Goal: Task Accomplishment & Management: Manage account settings

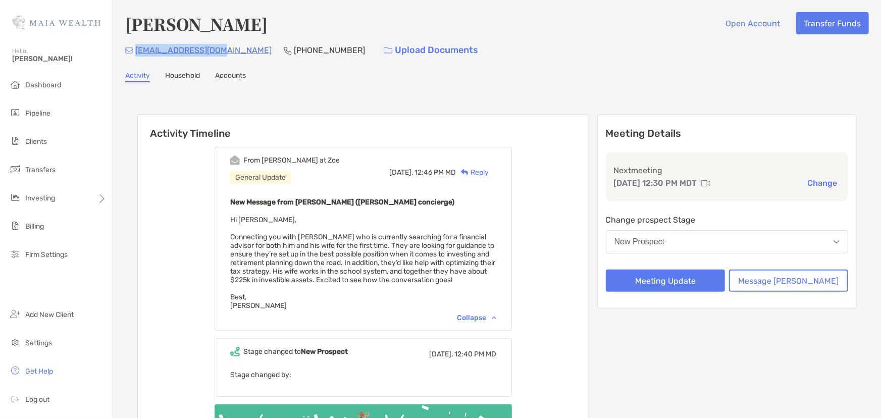
drag, startPoint x: 0, startPoint y: 0, endPoint x: 136, endPoint y: 53, distance: 146.4
click at [136, 53] on div "[EMAIL_ADDRESS][DOMAIN_NAME] [PHONE_NUMBER] Upload Documents" at bounding box center [496, 50] width 743 height 22
copy p "[EMAIL_ADDRESS][DOMAIN_NAME]"
click at [667, 288] on button "Meeting Update" at bounding box center [665, 280] width 119 height 22
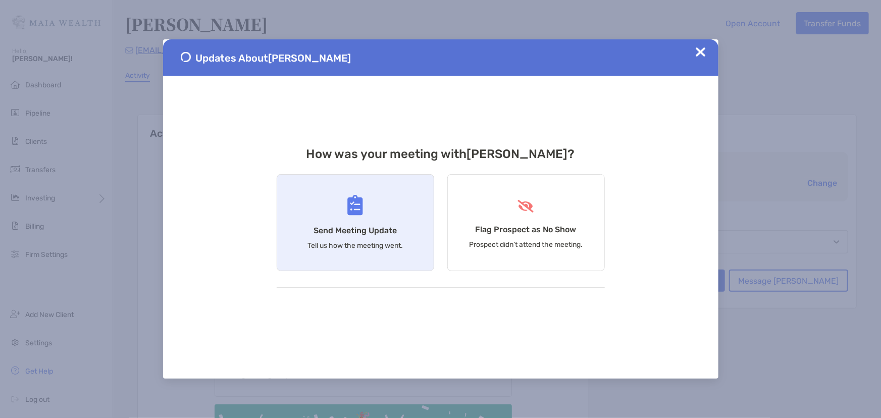
click at [363, 236] on div "Send Meeting Update Tell us how the meeting went." at bounding box center [355, 222] width 157 height 97
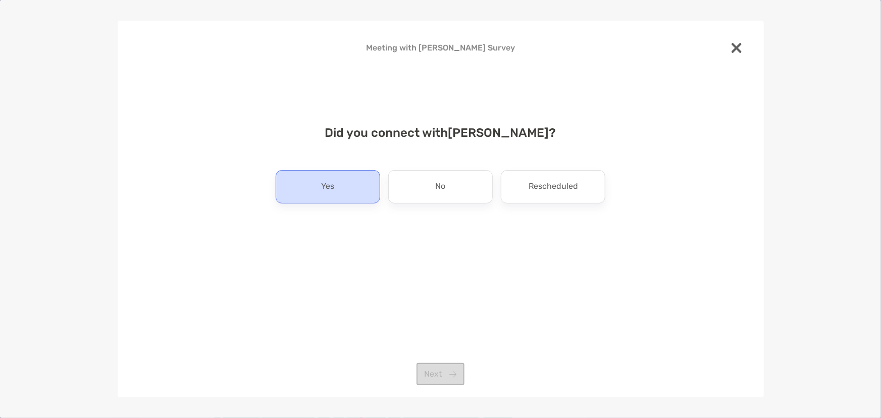
click at [344, 192] on div "Yes" at bounding box center [328, 186] width 104 height 33
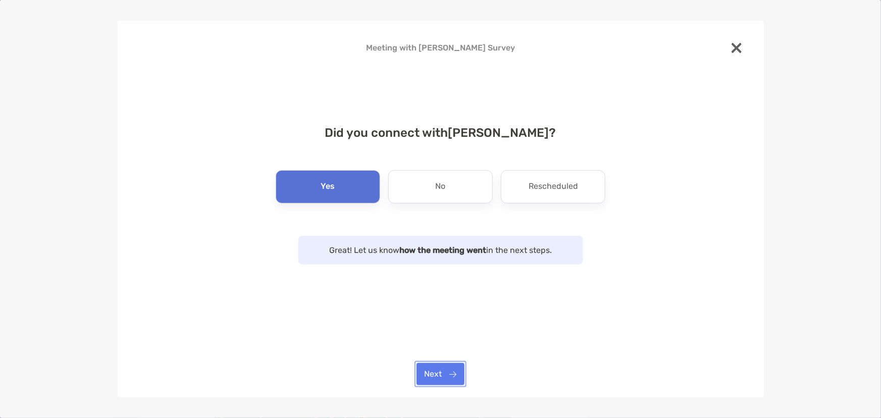
click at [430, 373] on button "Next" at bounding box center [440, 374] width 48 height 22
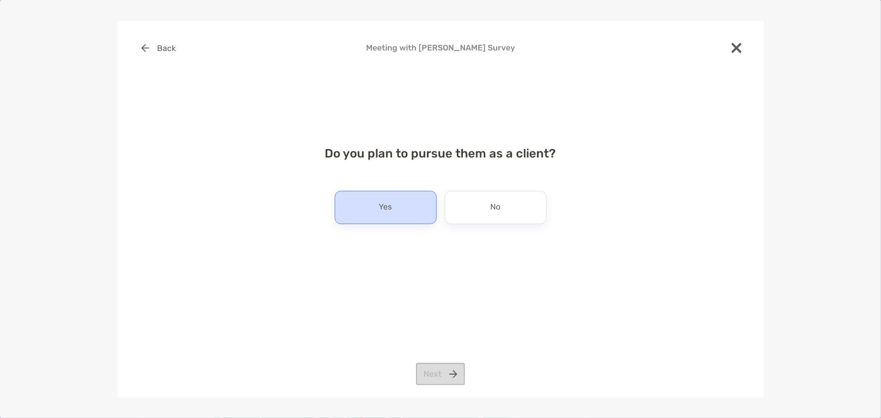
click at [379, 204] on p "Yes" at bounding box center [385, 207] width 13 height 16
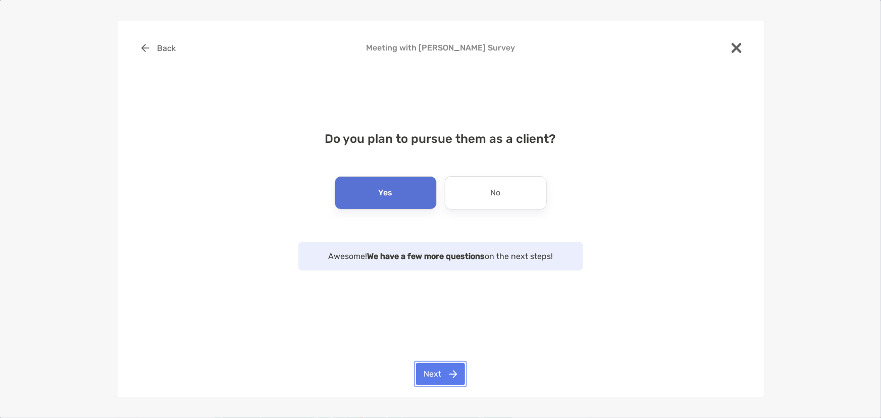
drag, startPoint x: 446, startPoint y: 377, endPoint x: 448, endPoint y: 367, distance: 10.3
click at [447, 378] on button "Next" at bounding box center [440, 374] width 49 height 22
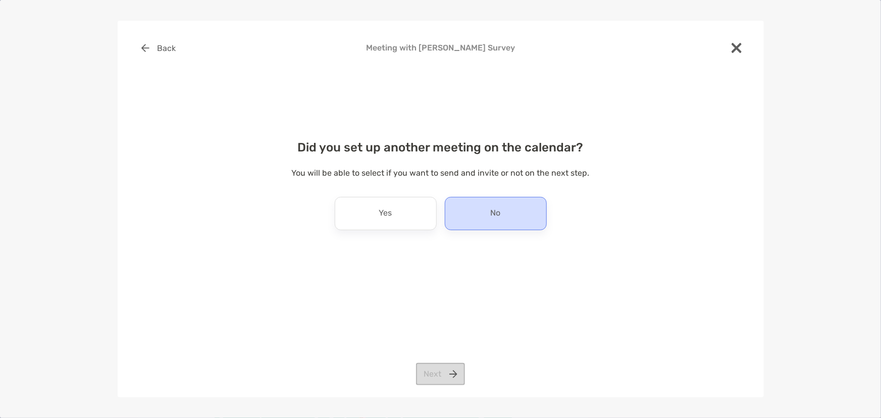
click at [486, 206] on div "No" at bounding box center [496, 213] width 102 height 33
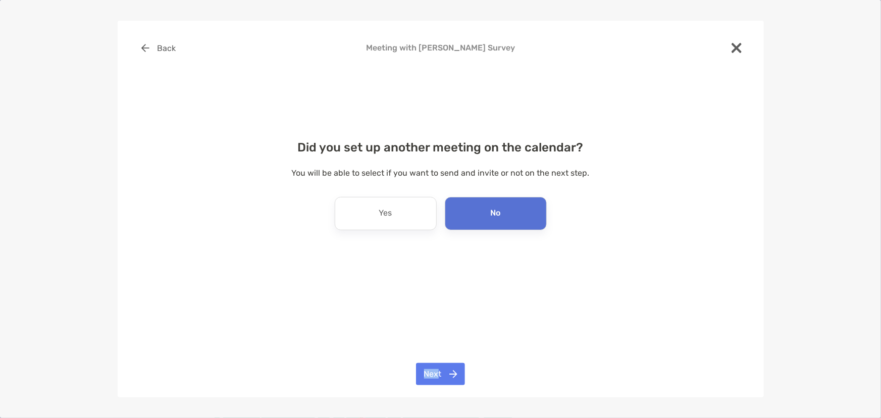
click at [436, 369] on div "Back Meeting with [PERSON_NAME] Survey Did you set up another meeting on the ca…" at bounding box center [441, 209] width 646 height 376
click at [436, 369] on button "Next" at bounding box center [440, 374] width 49 height 22
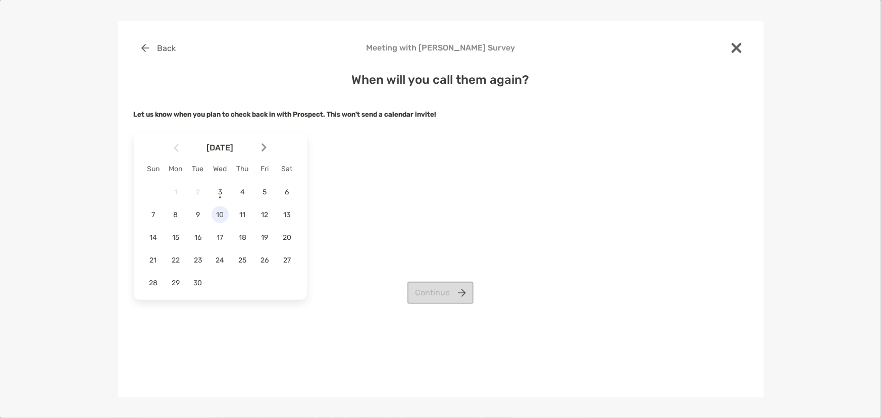
click at [224, 215] on span "10" at bounding box center [219, 214] width 17 height 9
click at [428, 303] on button "Continue" at bounding box center [440, 293] width 66 height 22
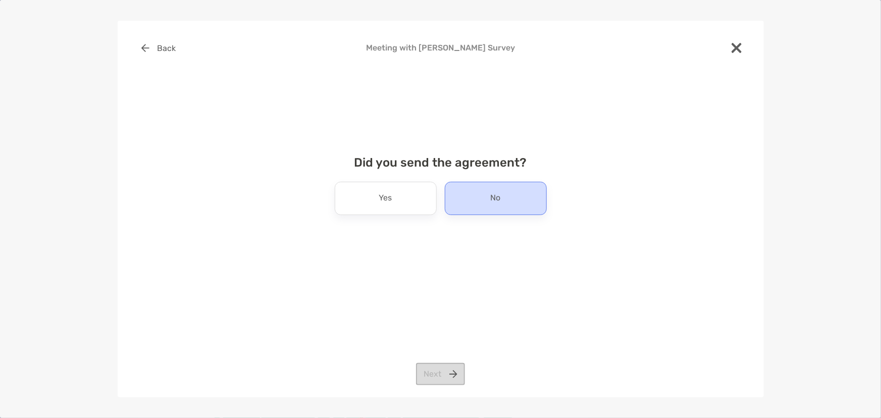
click at [486, 203] on div "No" at bounding box center [496, 198] width 102 height 33
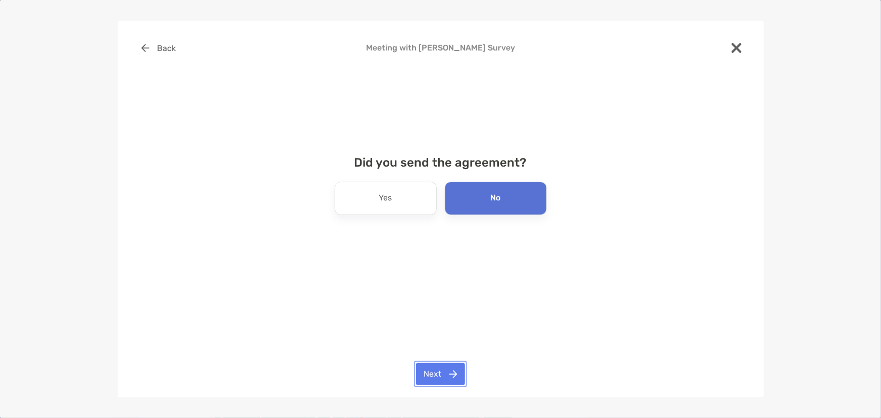
click at [446, 373] on button "Next" at bounding box center [440, 374] width 49 height 22
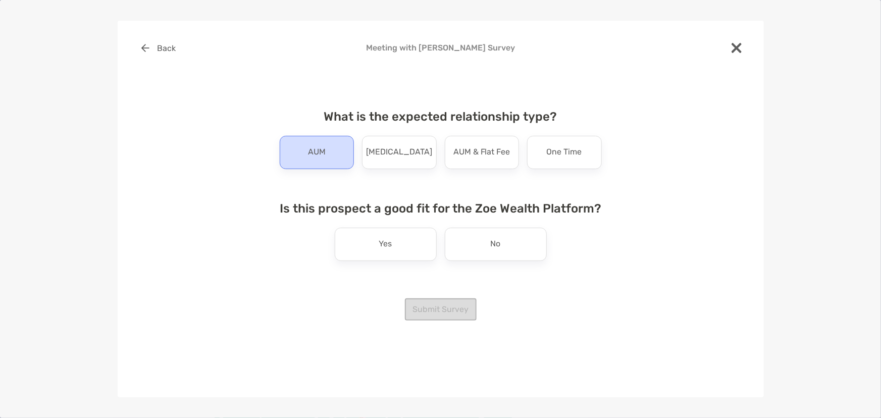
click at [316, 146] on p "AUM" at bounding box center [317, 152] width 18 height 16
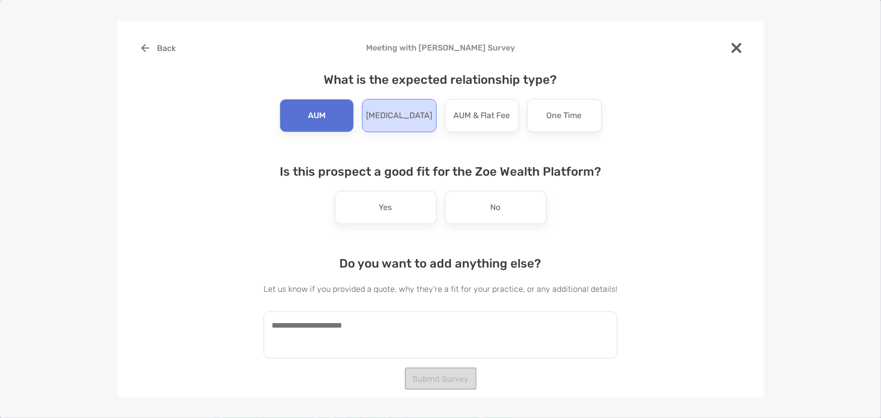
click at [403, 108] on p "[MEDICAL_DATA]" at bounding box center [399, 115] width 66 height 16
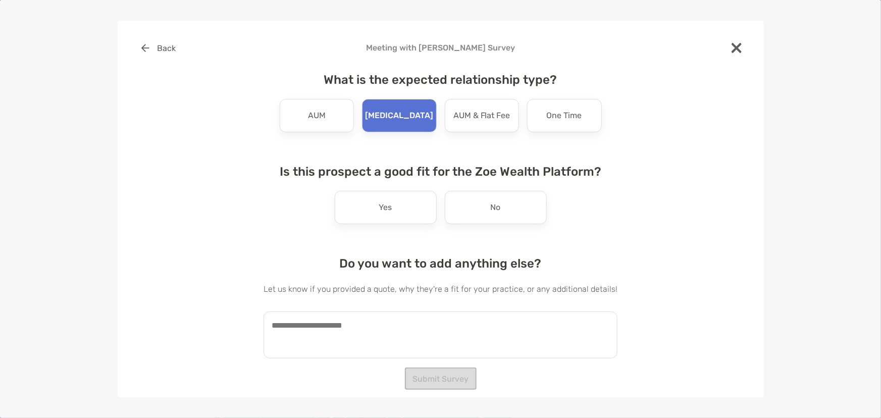
click at [608, 221] on div "Is this prospect a good fit for the Zoe Wealth Platform? Yes No" at bounding box center [440, 195] width 354 height 60
click at [518, 208] on div "No" at bounding box center [496, 207] width 102 height 33
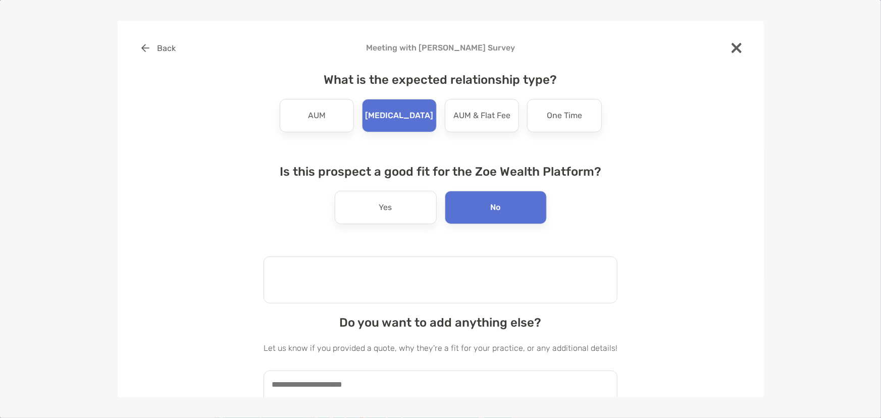
click at [504, 277] on textarea at bounding box center [440, 279] width 354 height 47
click at [402, 263] on textarea at bounding box center [440, 279] width 354 height 47
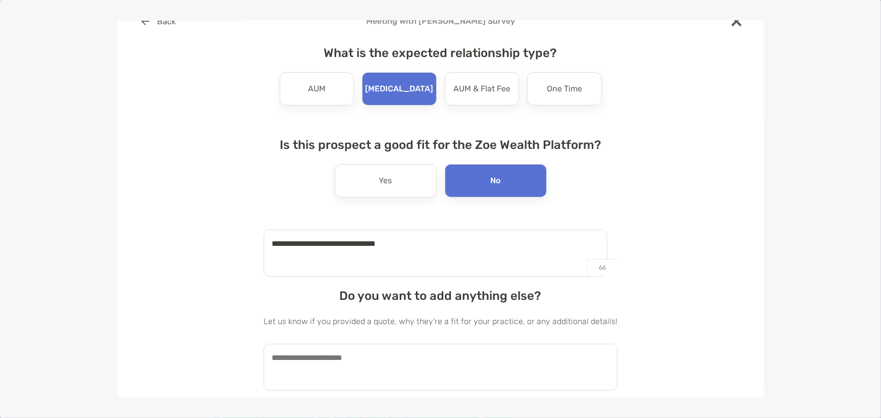
scroll to position [52, 0]
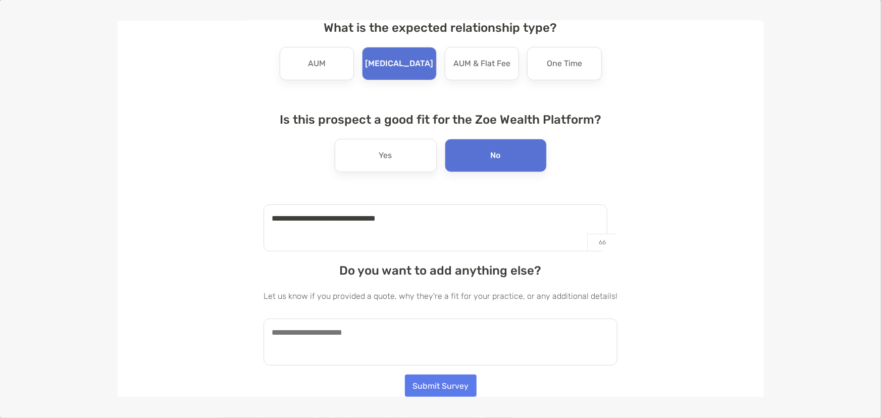
type textarea "**********"
click at [443, 379] on button "Submit Survey" at bounding box center [441, 385] width 72 height 22
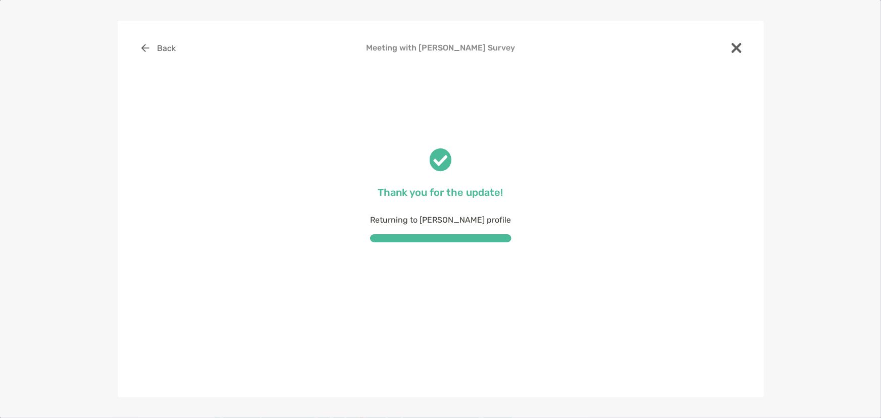
scroll to position [0, 0]
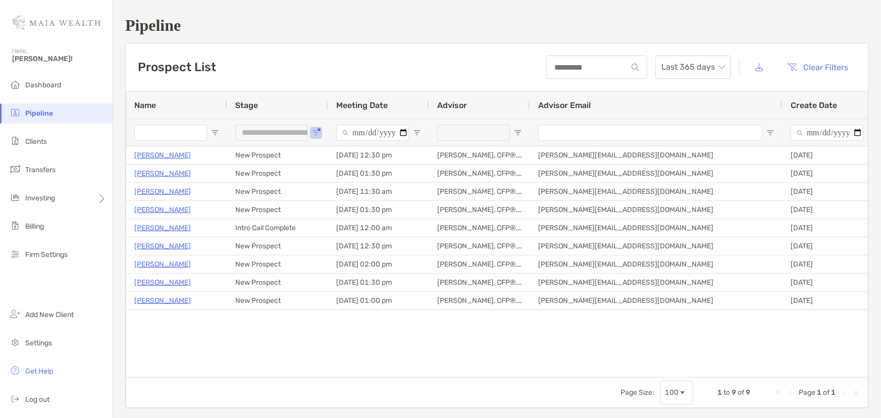
click at [35, 52] on div "Hello, Rebecca!" at bounding box center [56, 60] width 113 height 29
click at [30, 50] on div "Hello, Rebecca!" at bounding box center [56, 60] width 113 height 29
click at [74, 257] on li "Firm Settings" at bounding box center [56, 255] width 113 height 20
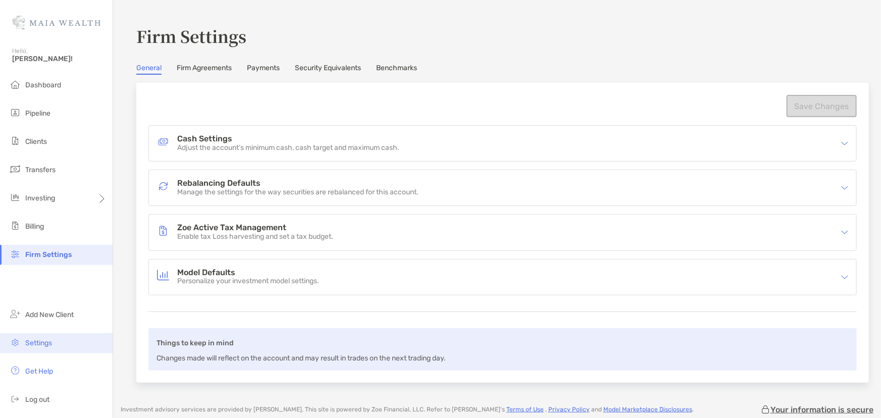
click at [55, 344] on li "Settings" at bounding box center [56, 343] width 113 height 20
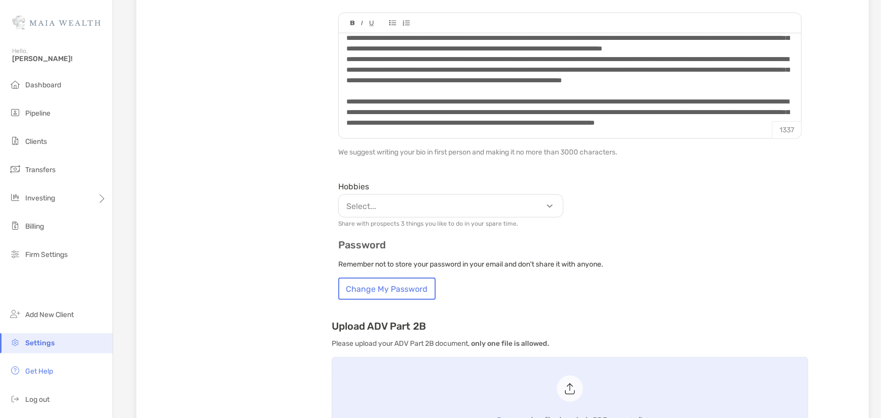
scroll to position [407, 0]
click at [449, 129] on div at bounding box center [570, 134] width 462 height 10
click at [457, 232] on form "**********" at bounding box center [570, 16] width 476 height 569
click at [452, 204] on p "Select..." at bounding box center [453, 207] width 224 height 13
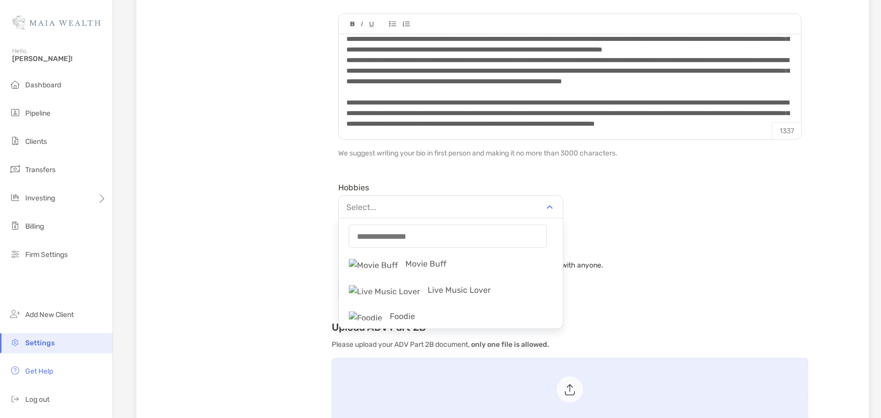
click at [452, 204] on p "Select..." at bounding box center [453, 207] width 224 height 13
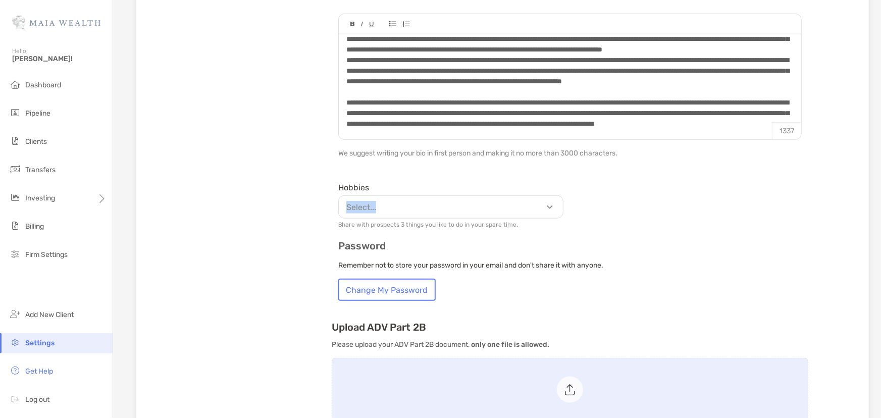
click at [452, 204] on p "Select..." at bounding box center [453, 207] width 224 height 13
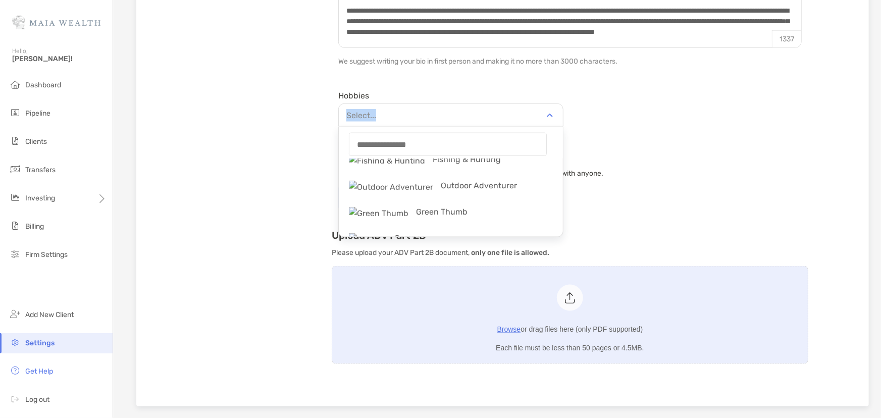
scroll to position [183, 0]
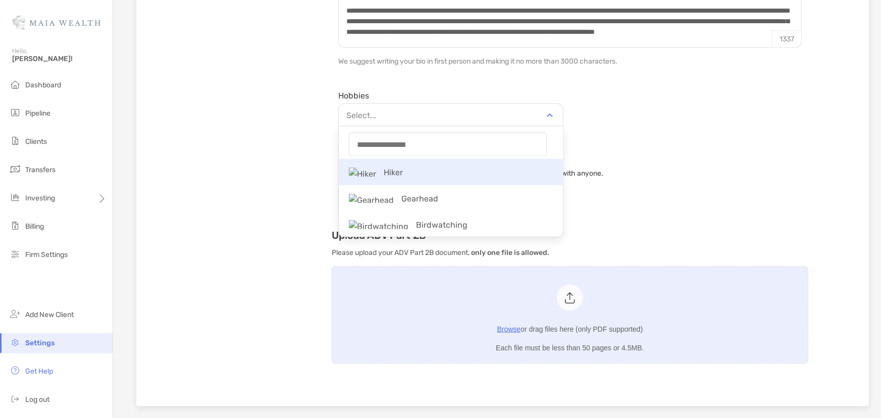
click at [384, 177] on p "Hiker" at bounding box center [451, 172] width 224 height 23
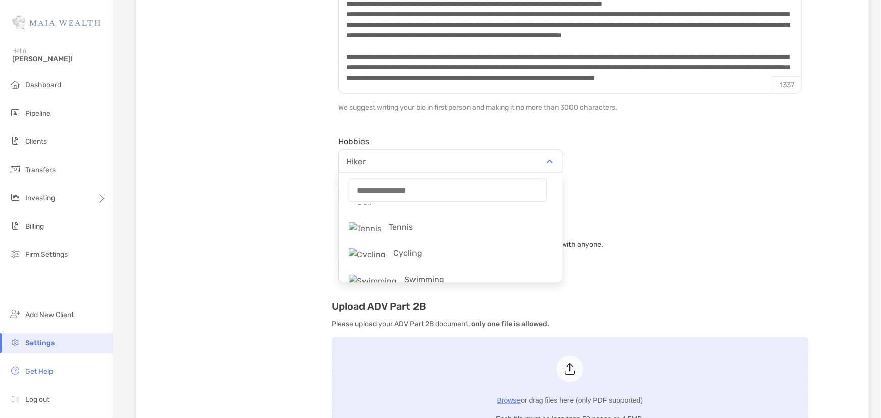
scroll to position [413, 0]
click at [772, 224] on h3 "Password" at bounding box center [569, 226] width 463 height 12
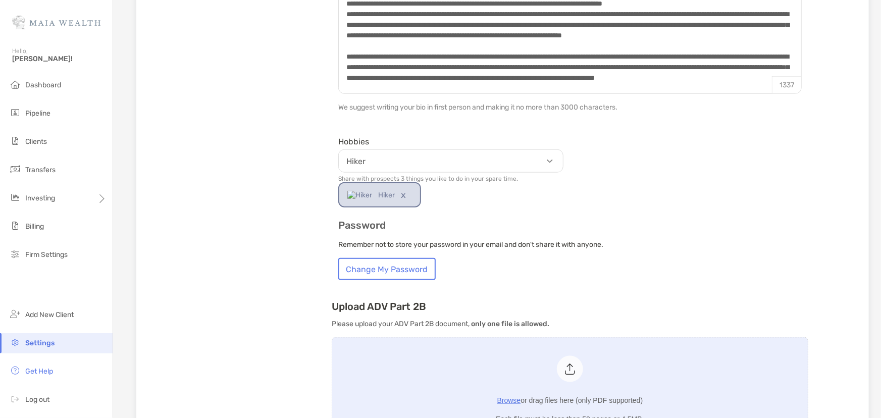
click at [455, 160] on p "Hiker" at bounding box center [453, 161] width 224 height 13
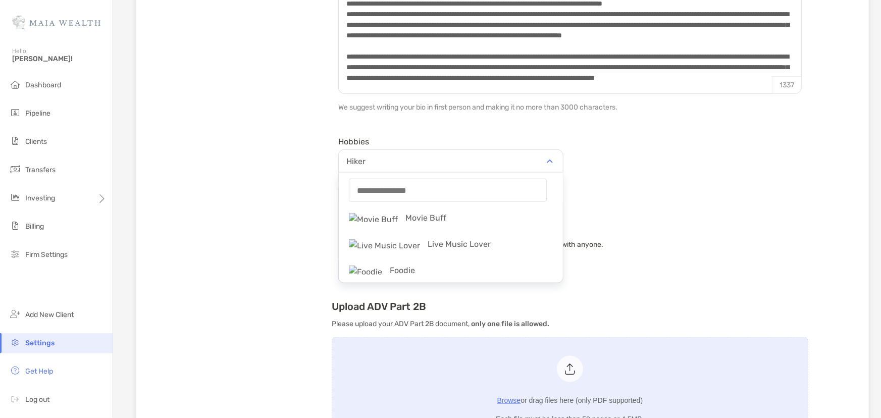
click at [744, 200] on div "Hobbies Hiker string Movie Buff Live Music Lover Foodie Fishing & Hunting Outdo…" at bounding box center [570, 170] width 476 height 75
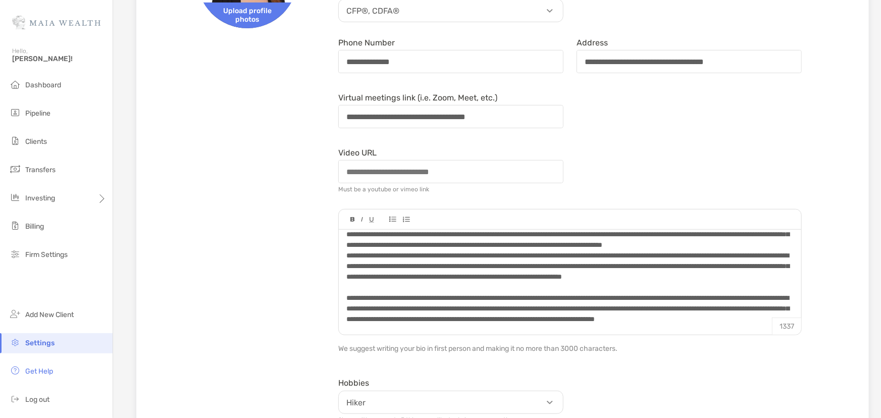
scroll to position [0, 0]
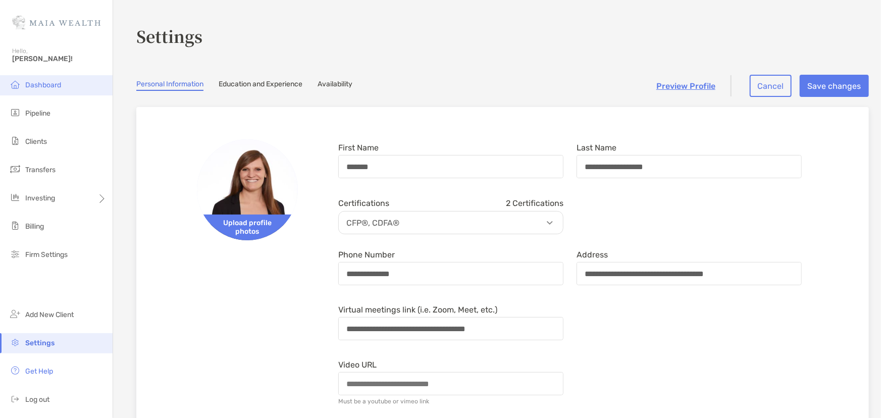
click at [64, 92] on li "Dashboard" at bounding box center [56, 85] width 113 height 20
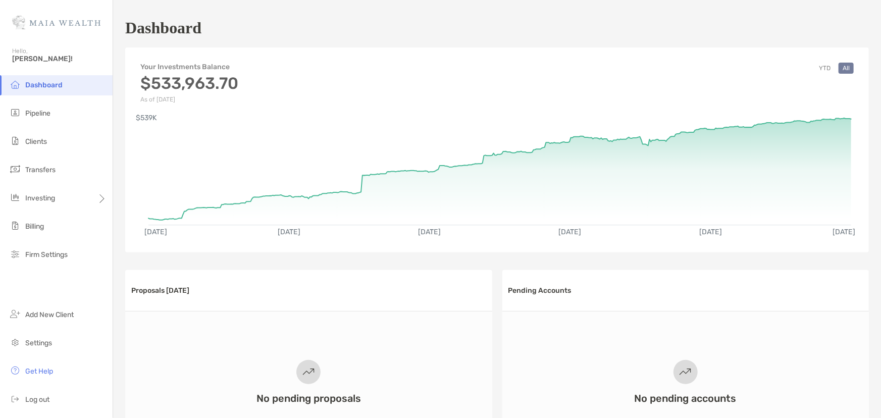
drag, startPoint x: 152, startPoint y: 76, endPoint x: 278, endPoint y: 95, distance: 126.7
click at [278, 95] on div "Your Investments Balance $533,963.70 As of Sep 2, '25 YTD All" at bounding box center [496, 77] width 743 height 50
